Goal: Check status

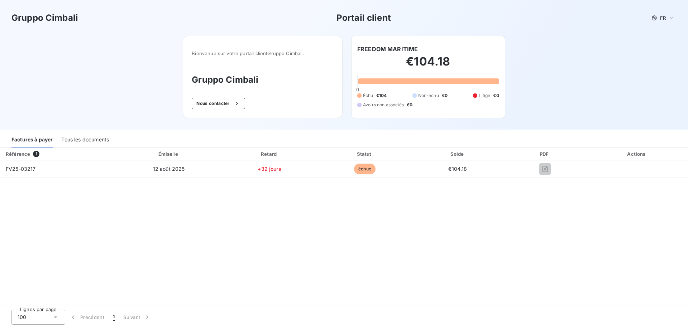
click at [478, 206] on div "Référence 1 Émise le Retard Statut Solde PDF Actions FV25-03217 12 août 2025 +3…" at bounding box center [344, 227] width 688 height 159
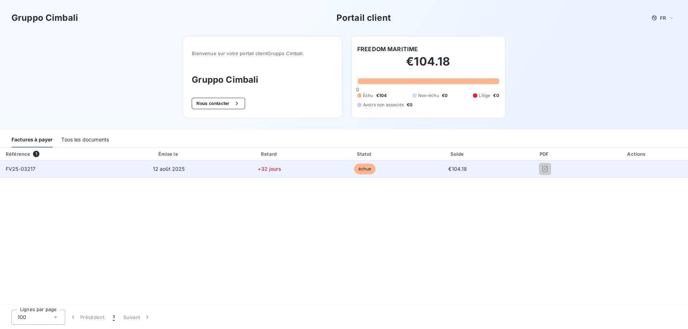
click at [18, 166] on span "FV25-03217" at bounding box center [21, 169] width 30 height 6
click at [18, 167] on span "FV25-03217" at bounding box center [21, 169] width 30 height 6
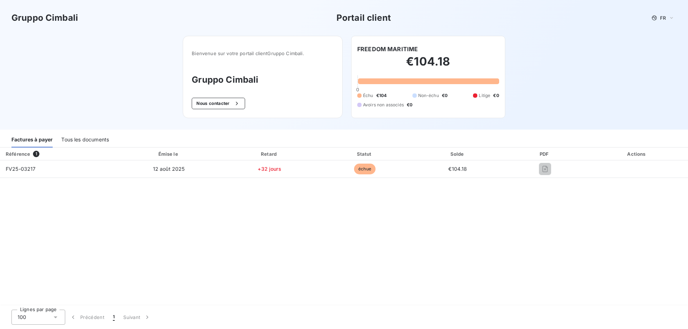
click at [122, 189] on div "Référence 1 Émise le Retard Statut Solde PDF Actions FV25-03217 12 août 2025 +3…" at bounding box center [344, 227] width 688 height 159
click at [89, 138] on div "Tous les documents" at bounding box center [85, 140] width 48 height 15
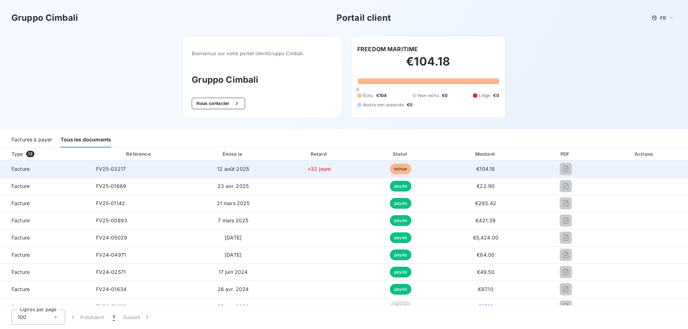
drag, startPoint x: 550, startPoint y: 166, endPoint x: 554, endPoint y: 167, distance: 4.2
click at [551, 167] on div at bounding box center [565, 168] width 59 height 11
